Goal: Check status

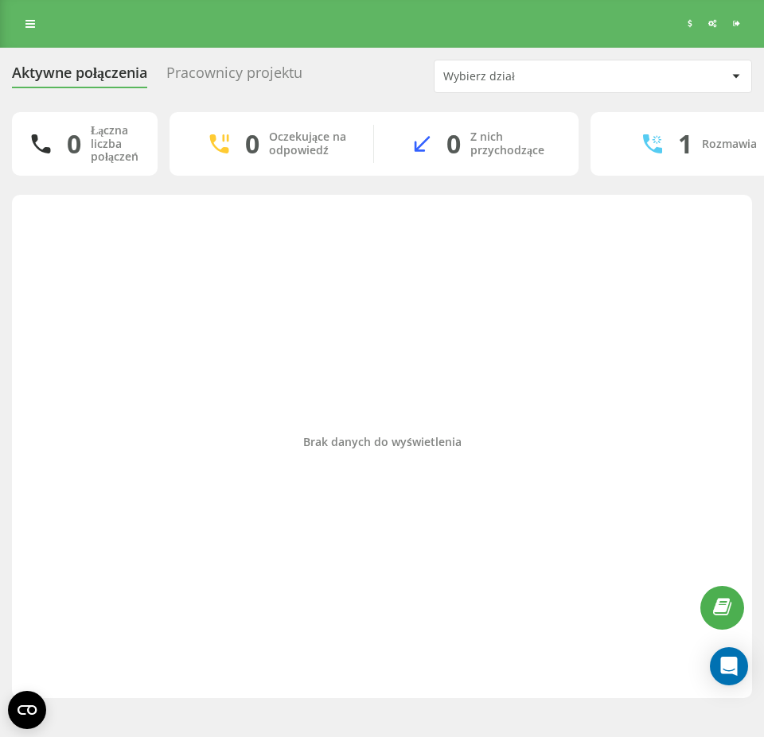
click at [635, 354] on div "Brak danych do wyświetlenia" at bounding box center [382, 443] width 714 height 480
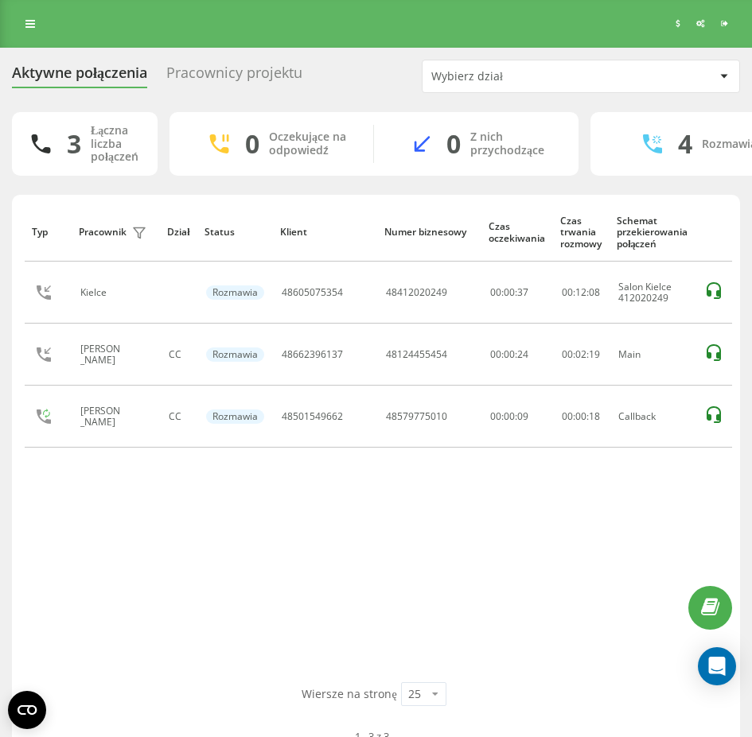
click at [383, 573] on div "Typ Pracownik filtra Dział Status Klient Numer biznesowy Czas oczekiwania Czas …" at bounding box center [376, 443] width 702 height 480
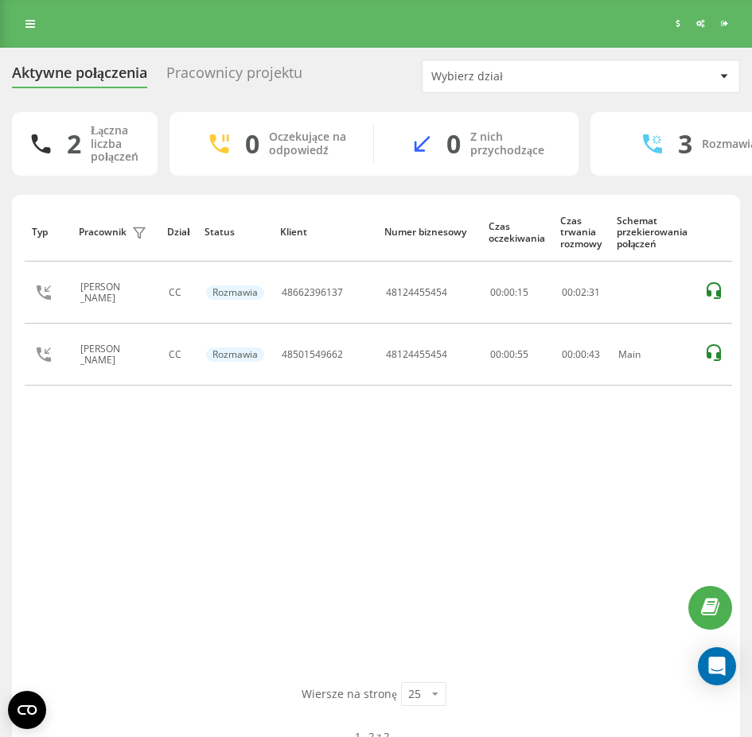
click at [588, 485] on div "Typ Pracownik filtra Dział Status Klient Numer biznesowy Czas oczekiwania Czas …" at bounding box center [376, 443] width 702 height 480
click at [297, 513] on div "Typ Pracownik filtra Dział Status Klient Numer biznesowy Czas oczekiwania Czas …" at bounding box center [376, 443] width 702 height 480
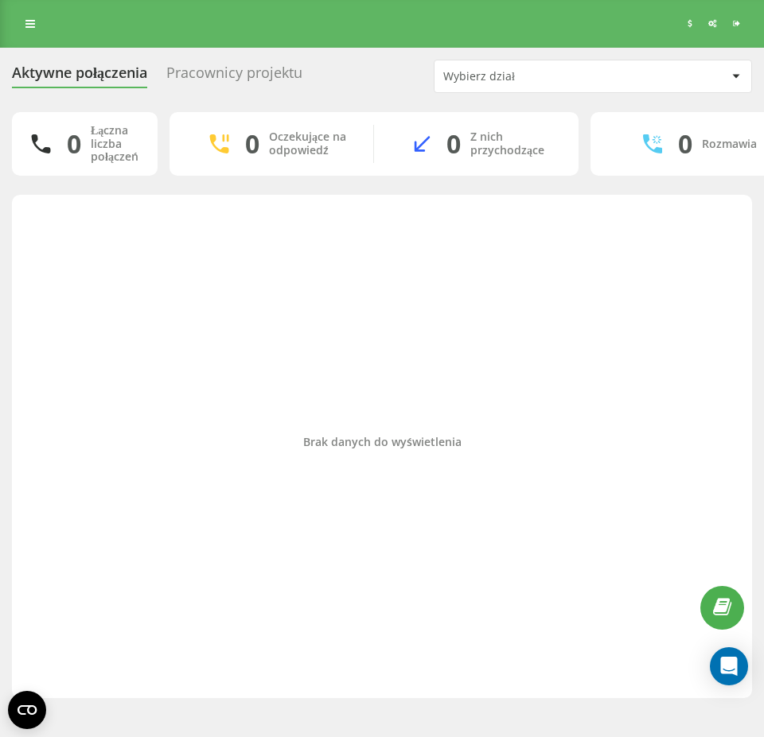
click at [685, 352] on div "Brak danych do wyświetlenia" at bounding box center [382, 443] width 714 height 480
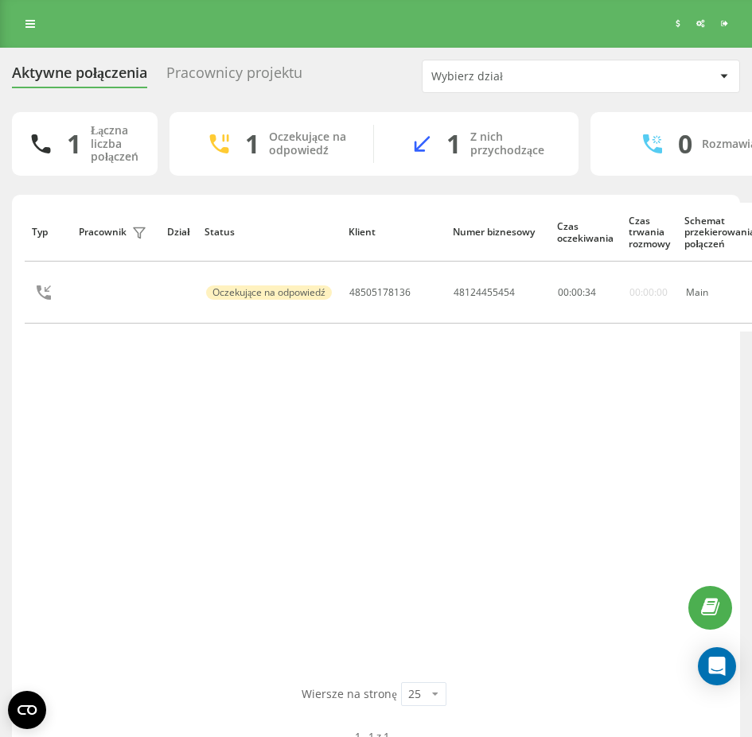
click at [365, 496] on div "Typ Pracownik filtra Dział Status Klient Numer biznesowy Czas oczekiwania Czas …" at bounding box center [376, 443] width 702 height 480
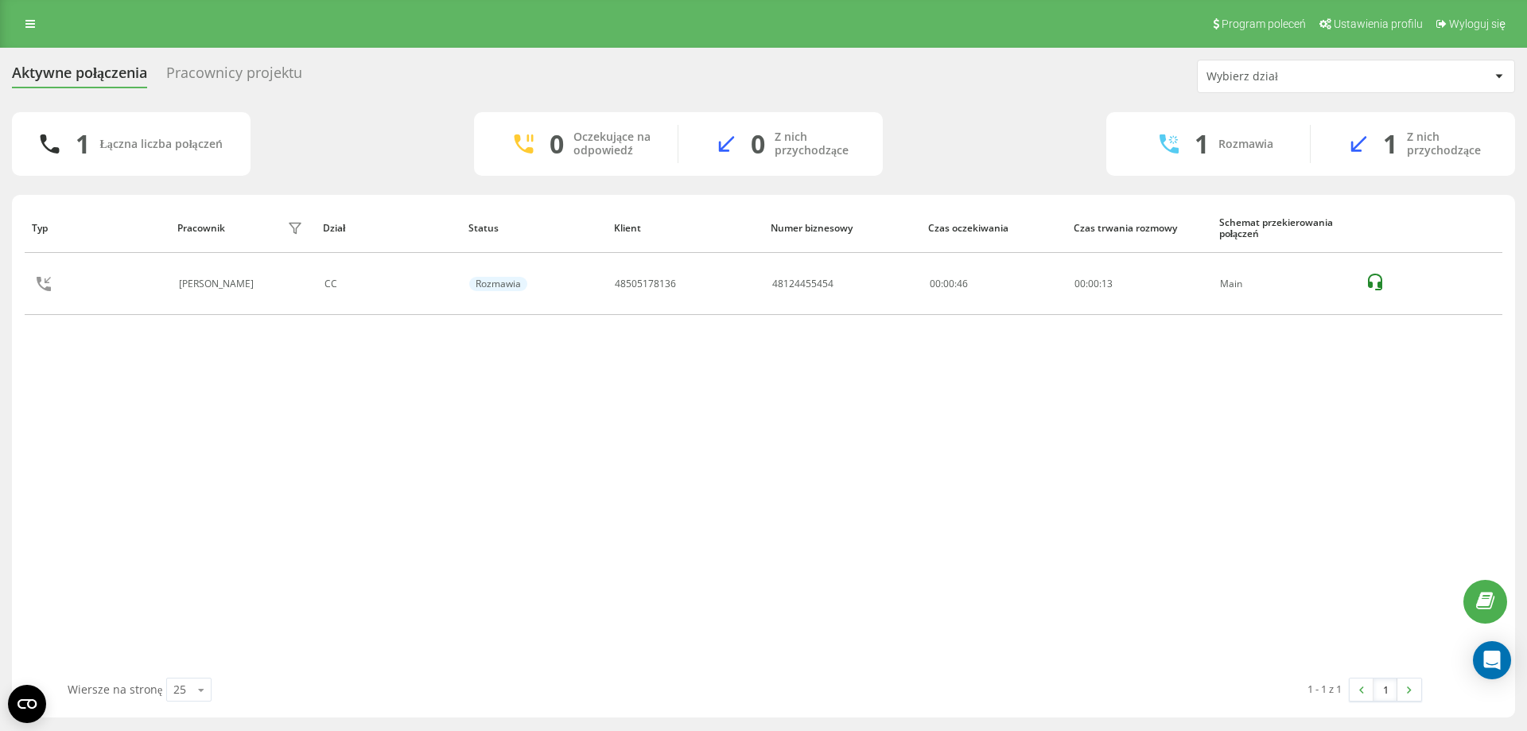
click at [751, 535] on div "Typ Pracownik filtra Dział Status Klient Numer biznesowy Czas oczekiwania Czas …" at bounding box center [764, 440] width 1478 height 475
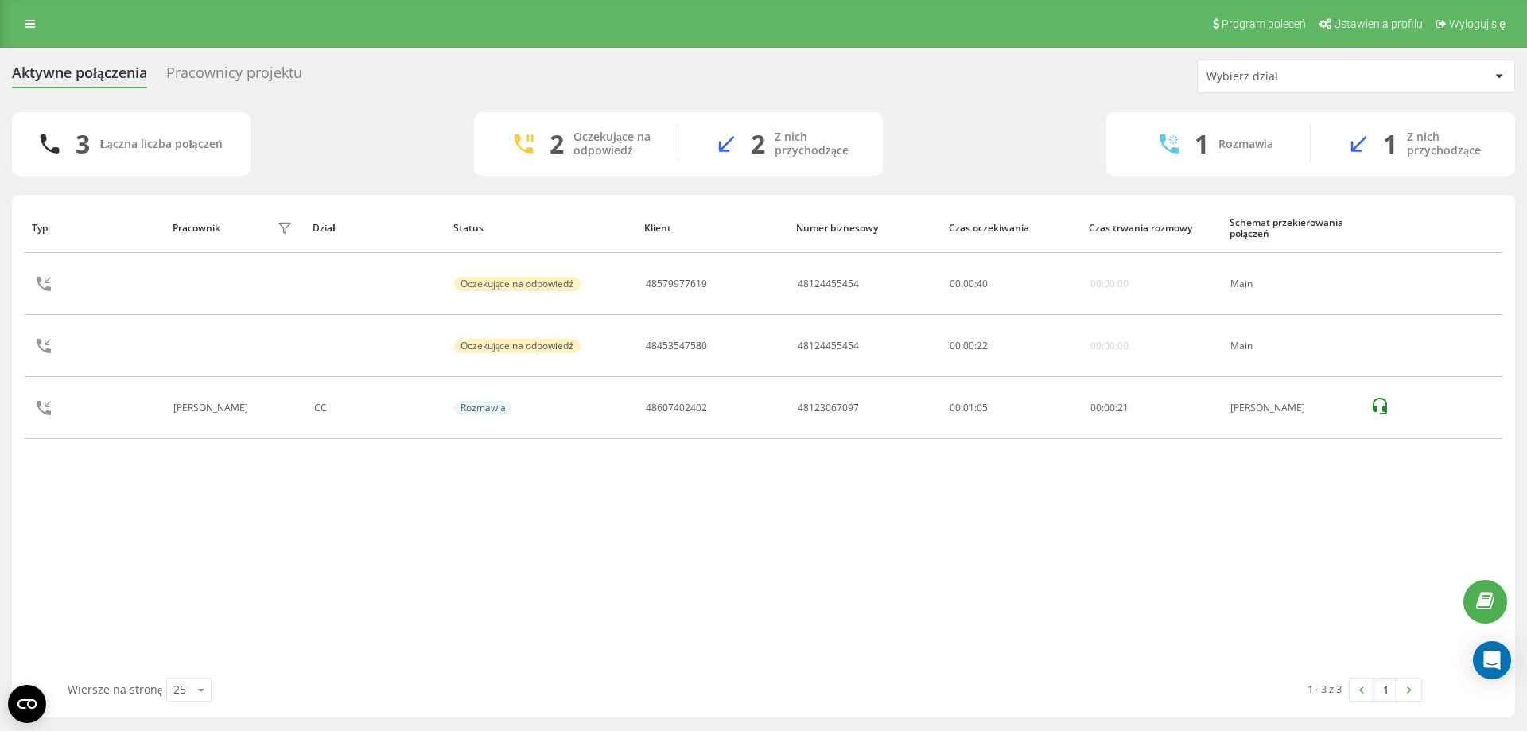
click at [524, 569] on div "Typ Pracownik filtra Dział Status Klient Numer biznesowy Czas oczekiwania Czas …" at bounding box center [764, 440] width 1478 height 475
